Goal: Book appointment/travel/reservation

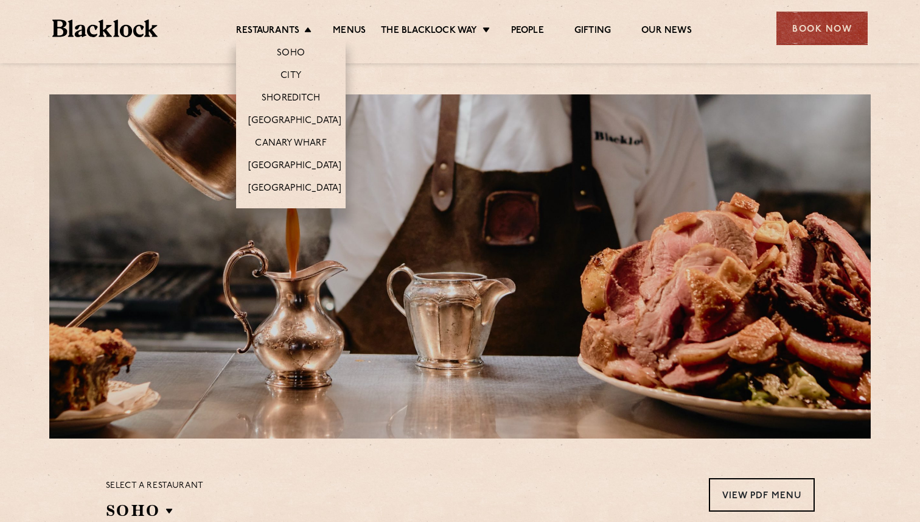
click at [299, 32] on li "Restaurants Soho City Shoreditch Covent Garden Canary Wharf Manchester Birmingh…" at bounding box center [277, 31] width 82 height 13
click at [297, 50] on link "Soho" at bounding box center [291, 53] width 28 height 13
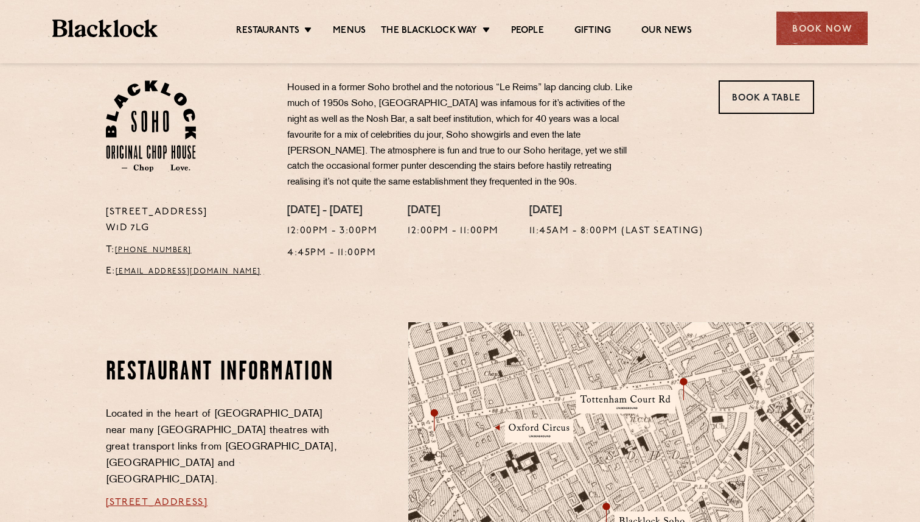
scroll to position [367, 0]
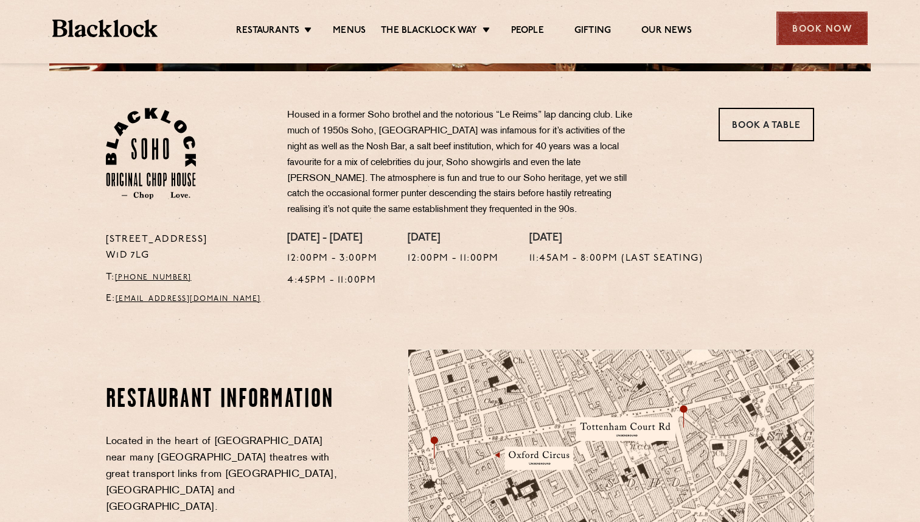
click at [808, 27] on div "Book Now" at bounding box center [822, 28] width 91 height 33
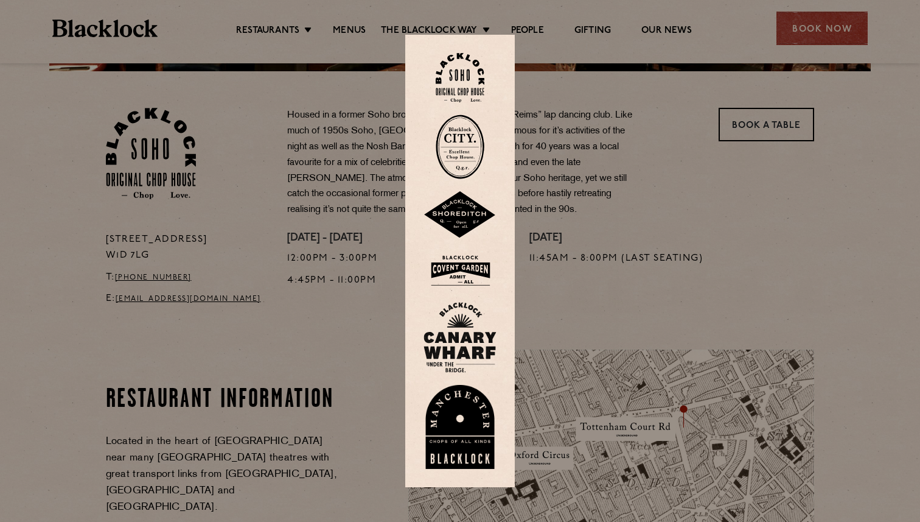
click at [738, 162] on div at bounding box center [460, 261] width 920 height 522
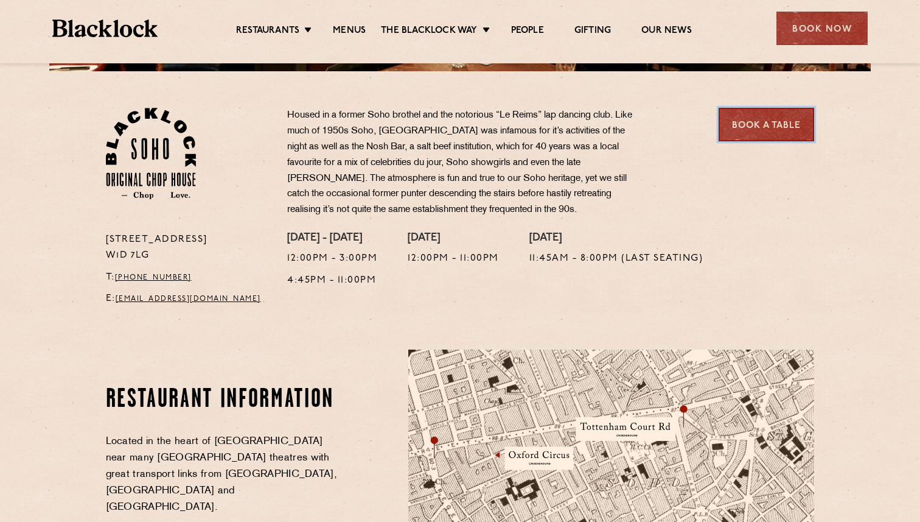
click at [749, 122] on link "Book a Table" at bounding box center [767, 124] width 96 height 33
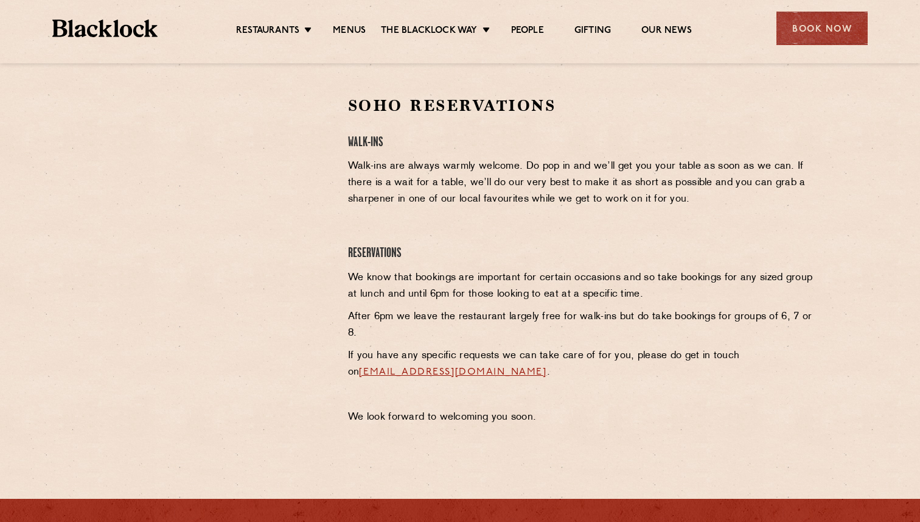
scroll to position [377, 0]
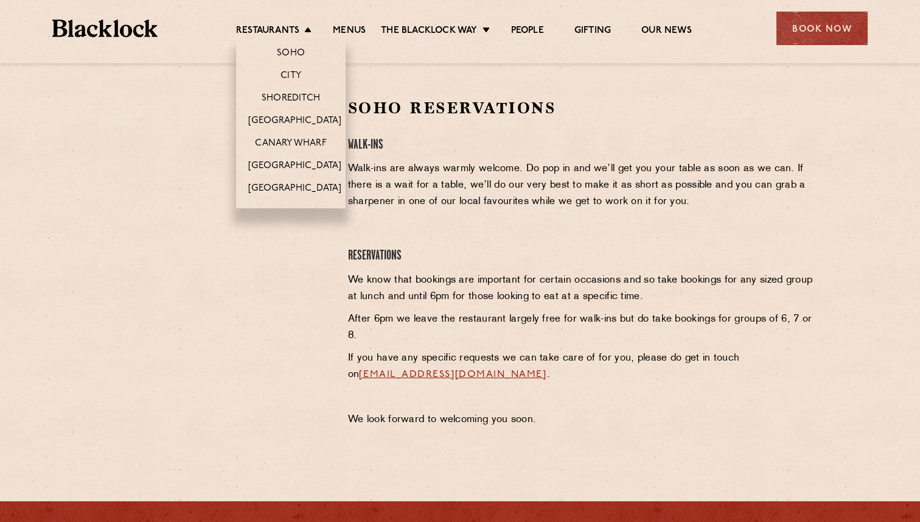
click at [307, 32] on li "Restaurants Soho City Shoreditch Covent Garden Canary Wharf Manchester Birmingh…" at bounding box center [277, 31] width 82 height 13
click at [291, 75] on link "City" at bounding box center [291, 76] width 21 height 13
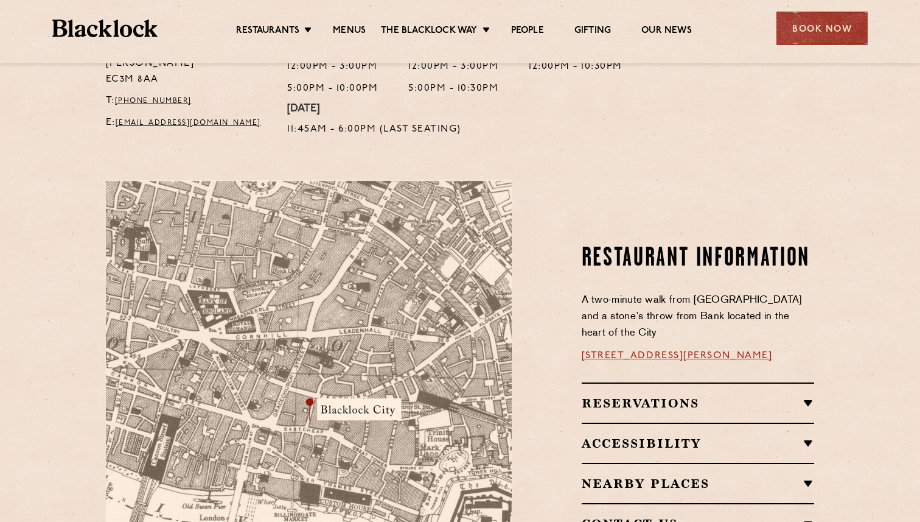
scroll to position [505, 0]
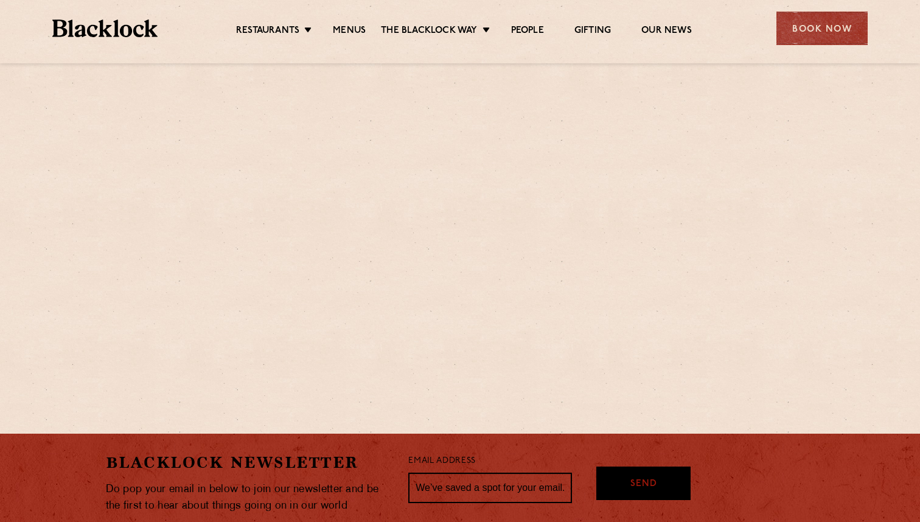
scroll to position [377, 0]
